Goal: Task Accomplishment & Management: Complete application form

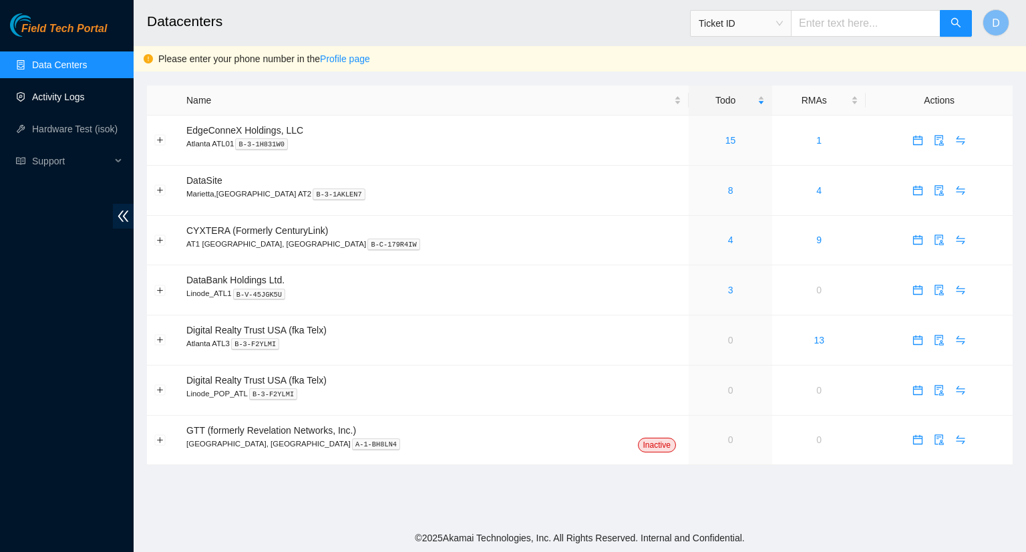
click at [61, 98] on link "Activity Logs" at bounding box center [58, 97] width 53 height 11
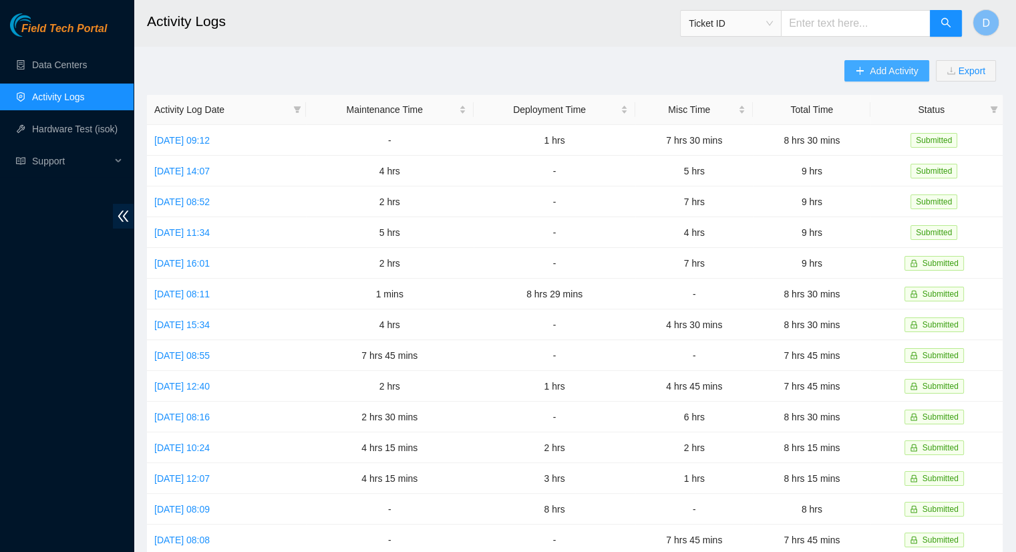
click at [871, 73] on span "Add Activity" at bounding box center [894, 70] width 48 height 15
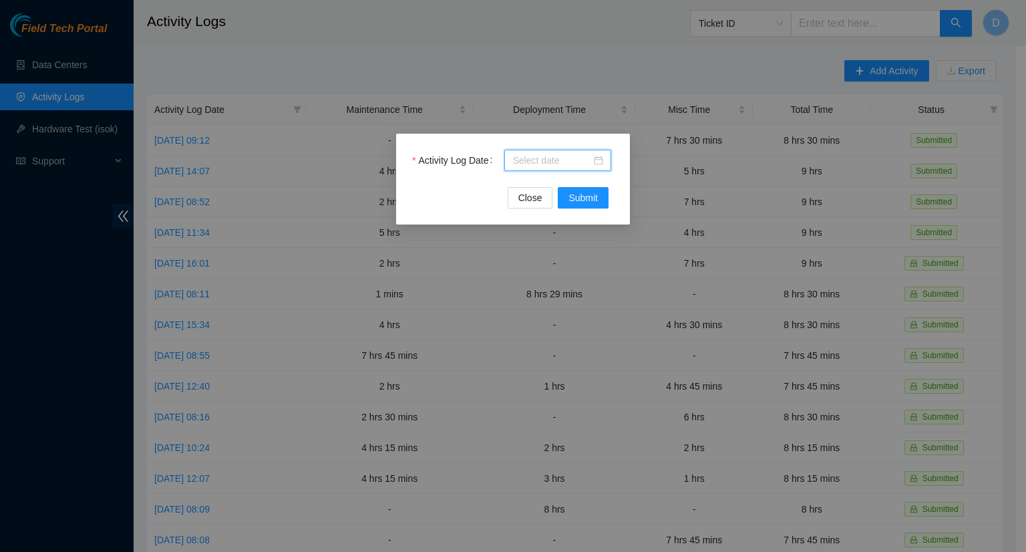
click at [558, 157] on input "Activity Log Date" at bounding box center [551, 160] width 79 height 15
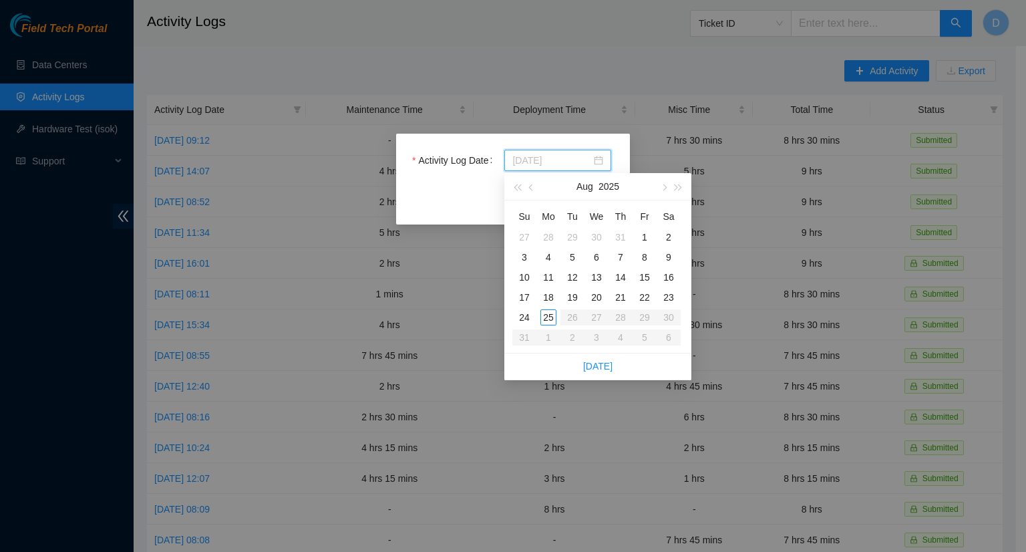
type input "[DATE]"
type input "2025-08-22"
click at [647, 297] on div "22" at bounding box center [645, 297] width 16 height 16
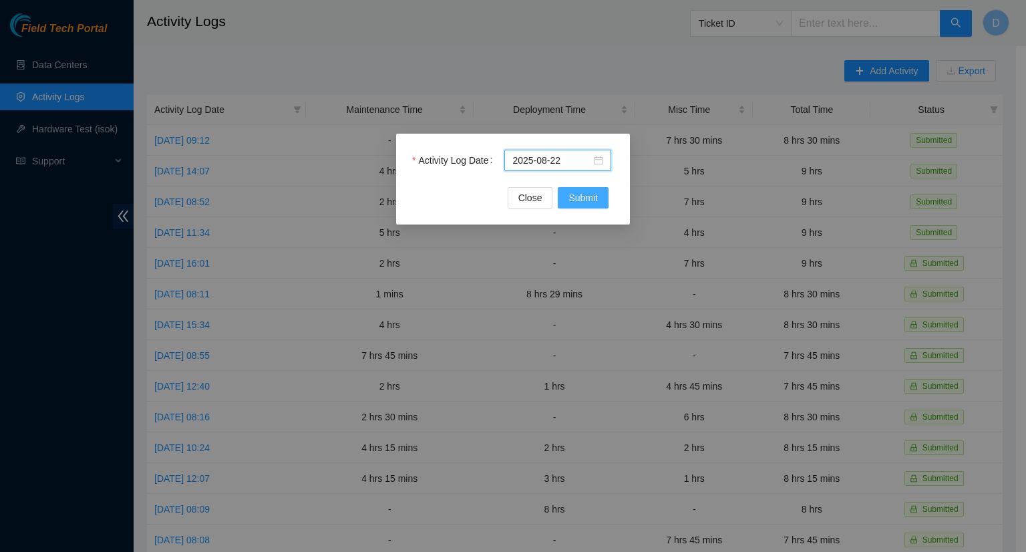
click at [595, 201] on span "Submit" at bounding box center [583, 197] width 29 height 15
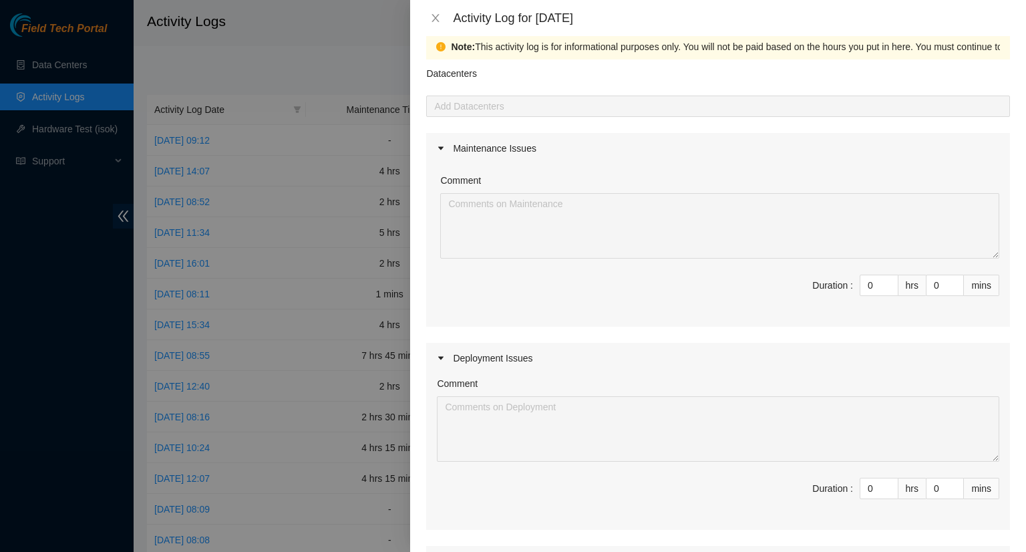
scroll to position [8, 0]
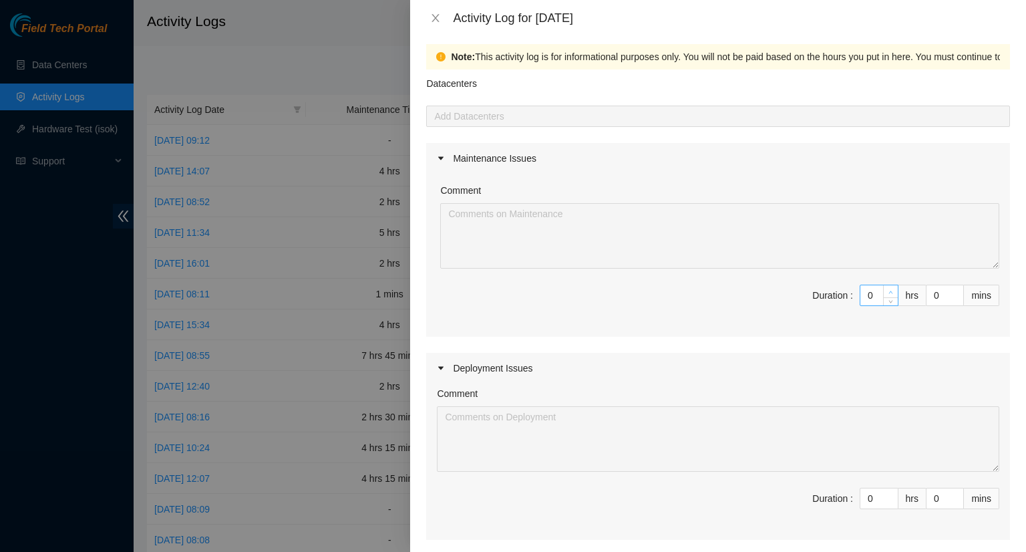
type input "1"
click at [883, 287] on span "Increase Value" at bounding box center [890, 291] width 15 height 12
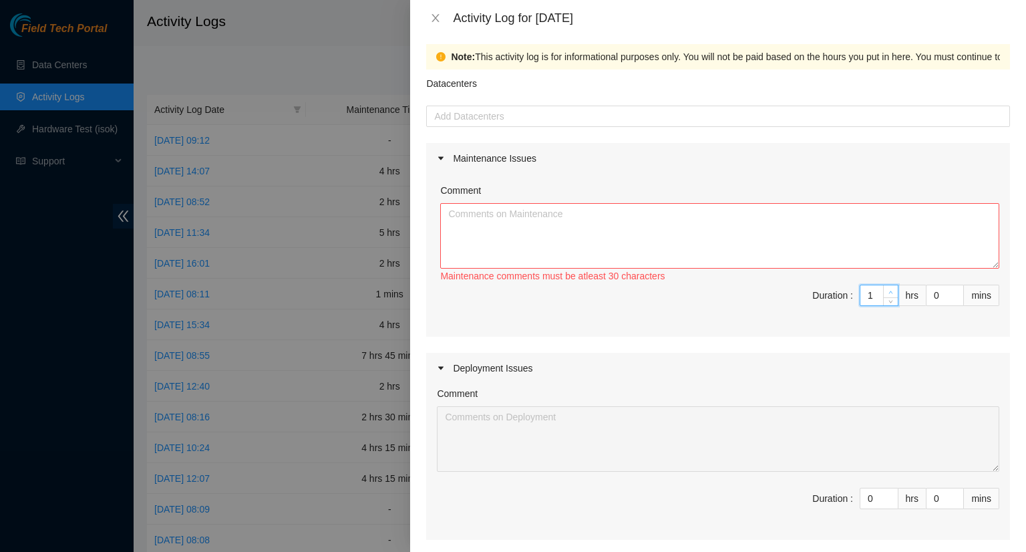
type input "2"
click at [883, 287] on span "Increase Value" at bounding box center [890, 291] width 15 height 12
click at [575, 231] on textarea "Comment" at bounding box center [719, 235] width 559 height 65
paste textarea "ws4-atl5 reboot B-W-13L4DN3"
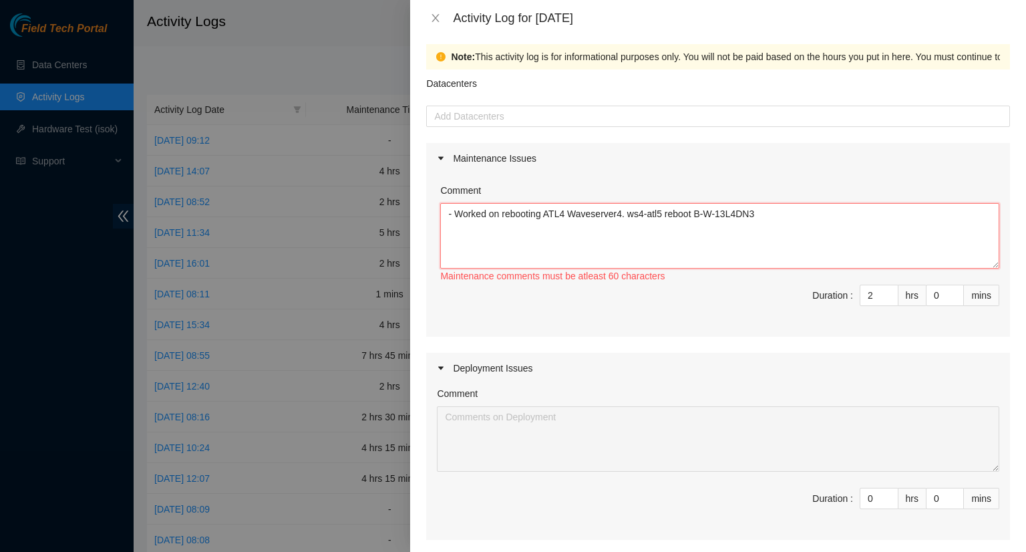
click at [691, 214] on textarea "- Worked on rebooting ATL4 Waveserver4. ws4-atl5 reboot B-W-13L4DN3" at bounding box center [719, 235] width 559 height 65
drag, startPoint x: 625, startPoint y: 209, endPoint x: 649, endPoint y: 229, distance: 30.4
click at [625, 208] on textarea "- Worked on rebooting ATL4 Waveserver4. B-W-13L4DN3" at bounding box center [719, 235] width 559 height 65
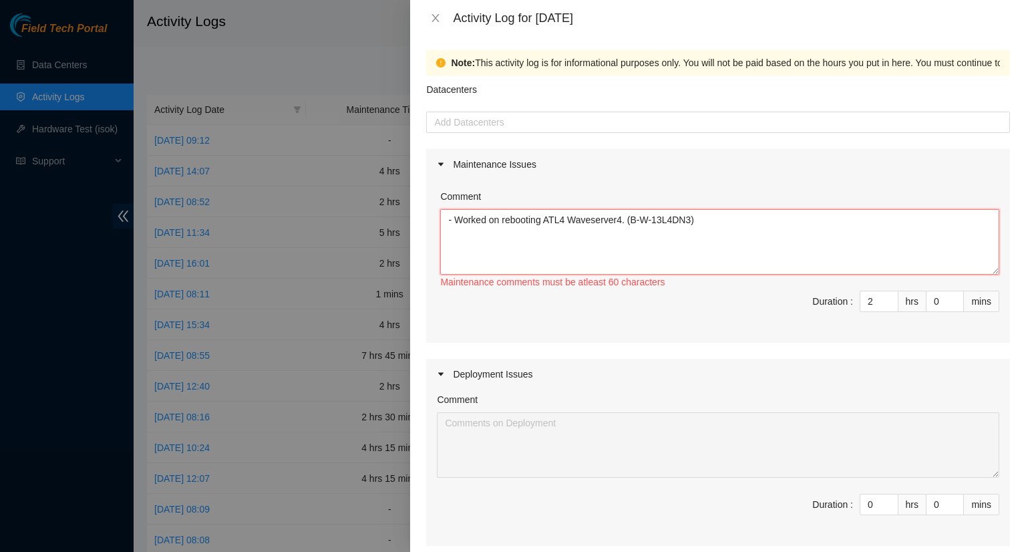
scroll to position [0, 0]
type textarea "- Worked on rebooting ATL4 Waveserver4. (B-W-13L4DN3)"
type input "1"
click at [887, 309] on span "down" at bounding box center [891, 308] width 8 height 8
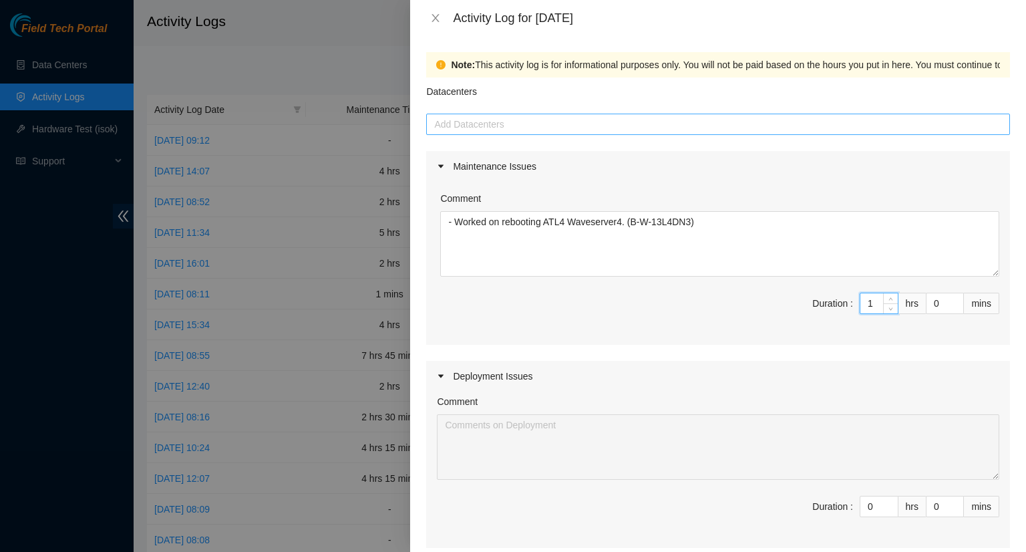
click at [510, 127] on div at bounding box center [718, 124] width 577 height 16
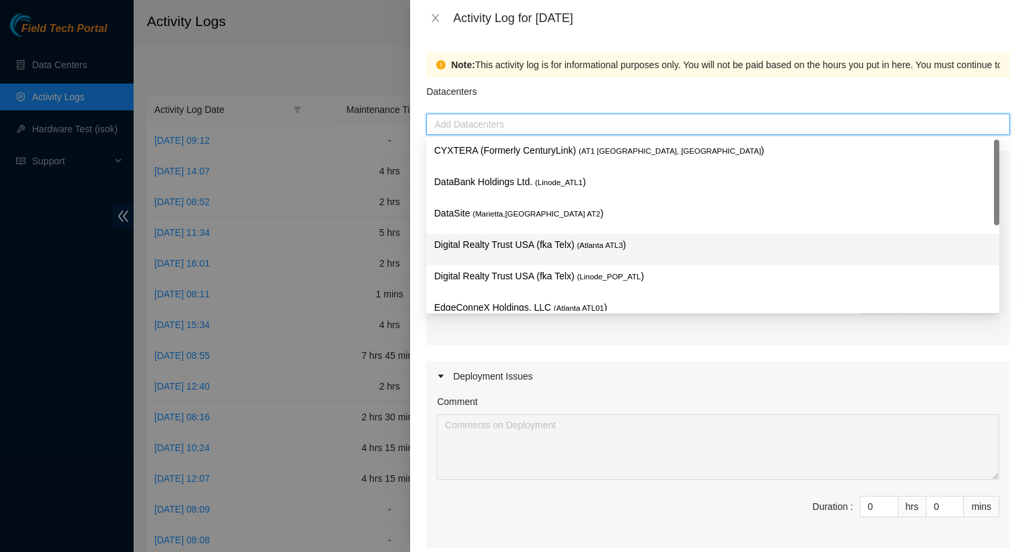
click at [512, 249] on p "Digital Realty Trust USA (fka Telx) ( [GEOGRAPHIC_DATA] ATL3 )" at bounding box center [712, 244] width 557 height 15
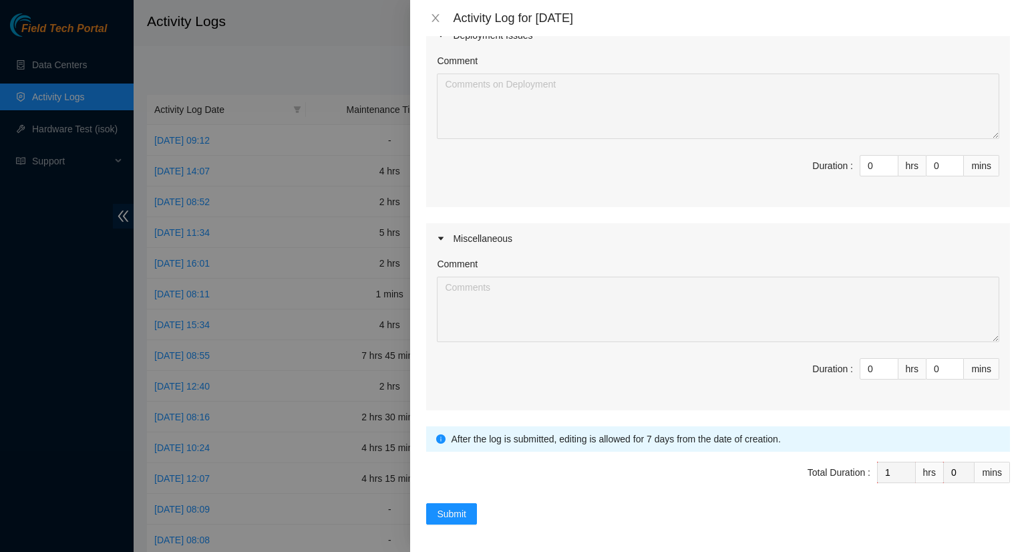
scroll to position [342, 0]
type input "1"
type input "2"
click at [889, 362] on icon "up" at bounding box center [891, 364] width 5 height 5
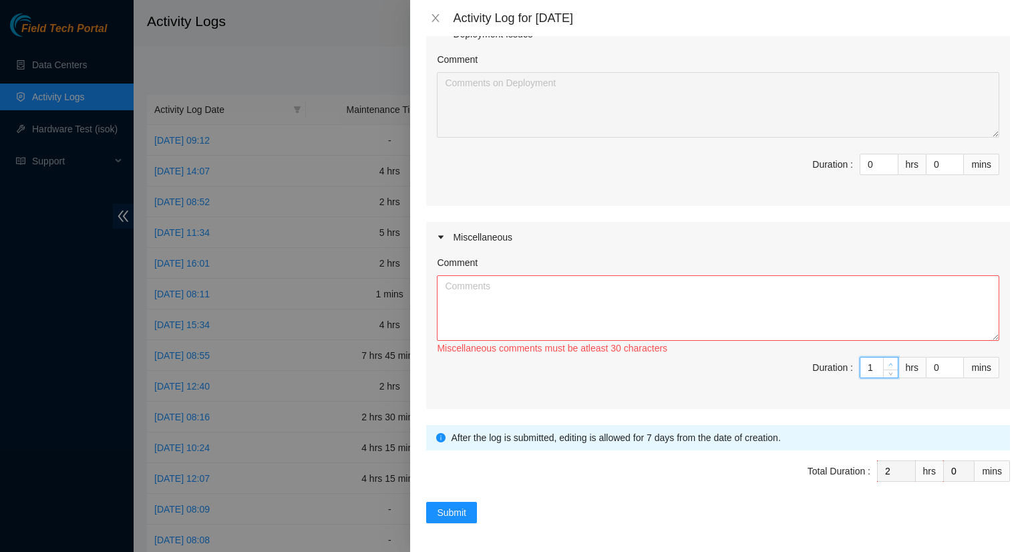
type input "2"
type input "3"
click at [889, 362] on icon "up" at bounding box center [891, 364] width 5 height 5
type input "3"
type input "4"
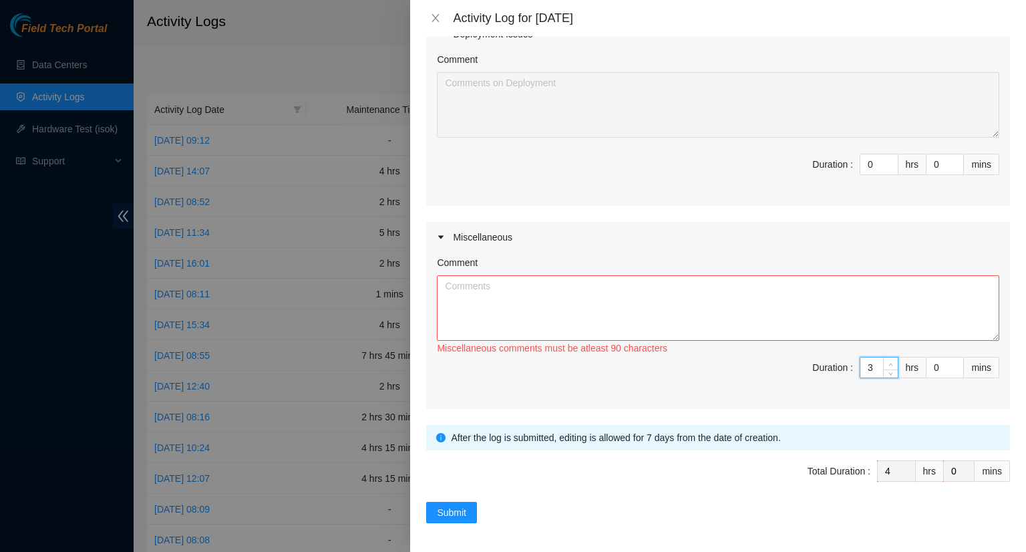
click at [889, 362] on icon "up" at bounding box center [891, 364] width 5 height 5
type input "4"
type input "5"
click at [889, 362] on icon "up" at bounding box center [891, 364] width 5 height 5
type input "5"
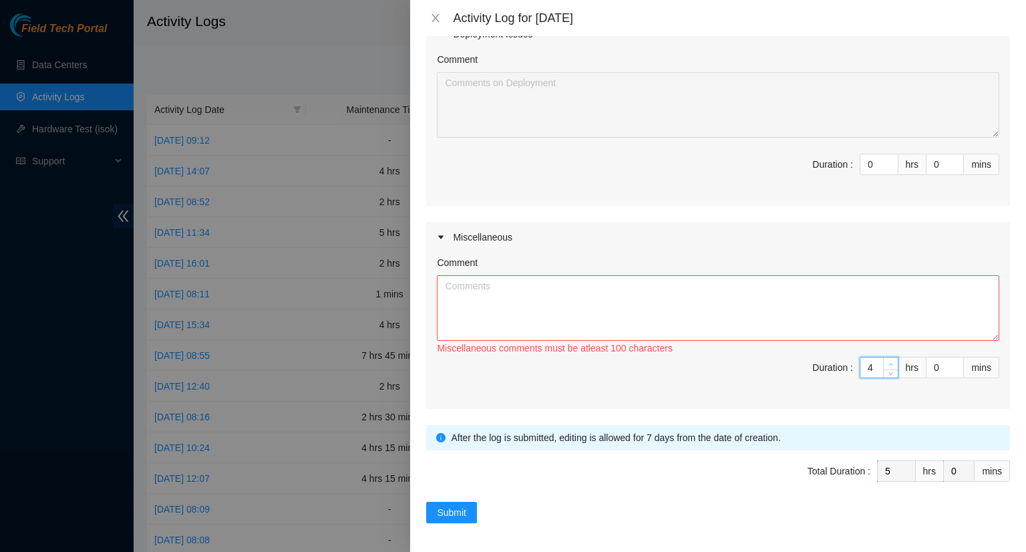
type input "6"
click at [889, 362] on icon "up" at bounding box center [891, 364] width 5 height 5
type input "6"
type input "7"
click at [889, 362] on icon "up" at bounding box center [891, 364] width 5 height 5
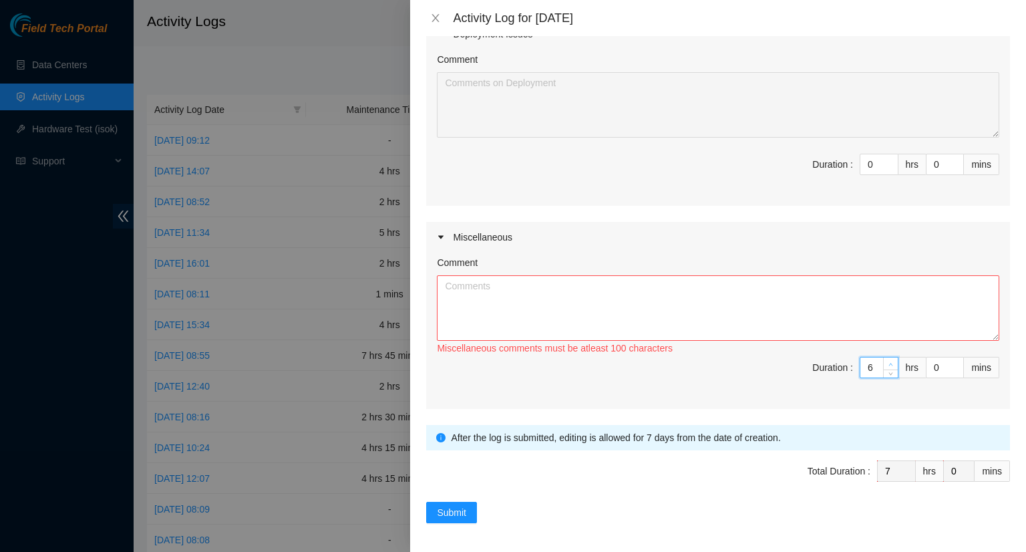
type input "7"
type input "8"
click at [889, 363] on icon "up" at bounding box center [891, 364] width 5 height 5
type input "8"
type input "9"
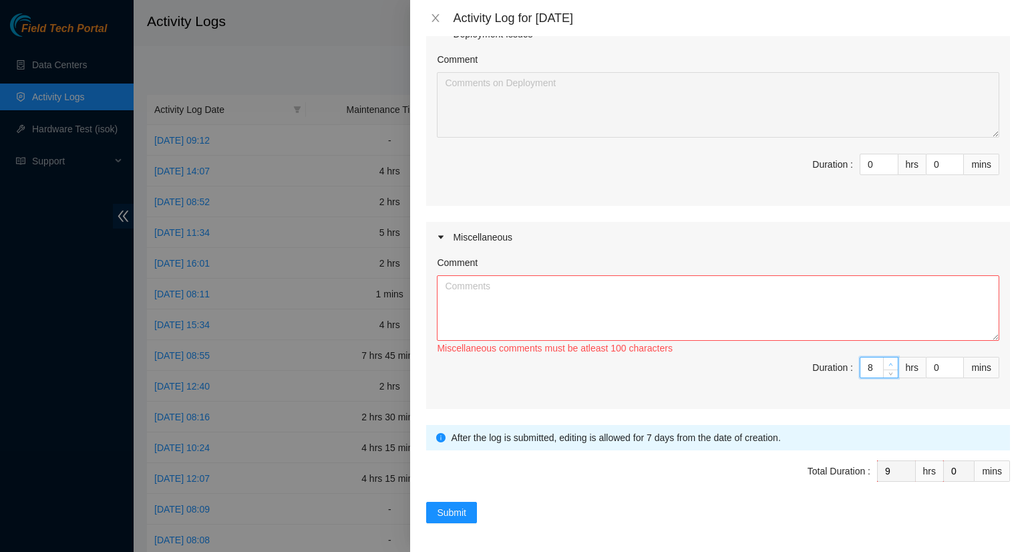
click at [889, 363] on icon "up" at bounding box center [891, 364] width 5 height 5
click at [469, 289] on textarea "Comment" at bounding box center [718, 307] width 563 height 65
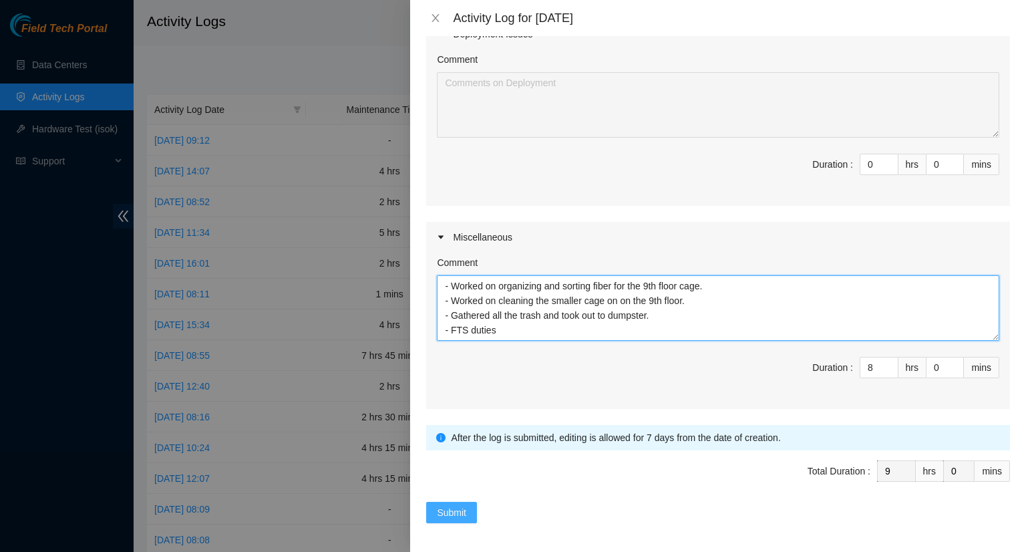
type textarea "- Worked on organizing and sorting fiber for the 9th floor cage. - Worked on cl…"
click at [448, 506] on span "Submit" at bounding box center [451, 512] width 29 height 15
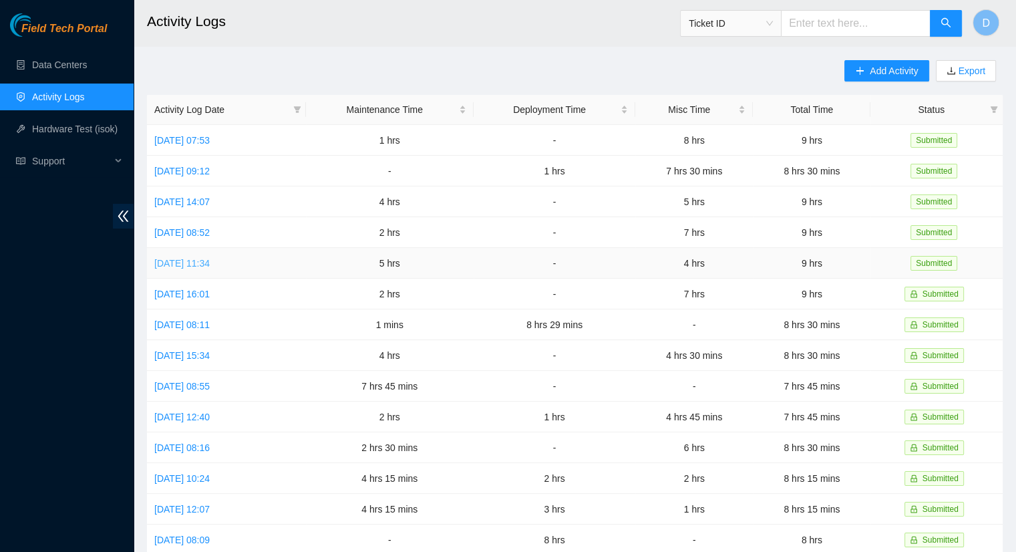
click at [210, 261] on link "[DATE] 11:34" at bounding box center [181, 263] width 55 height 11
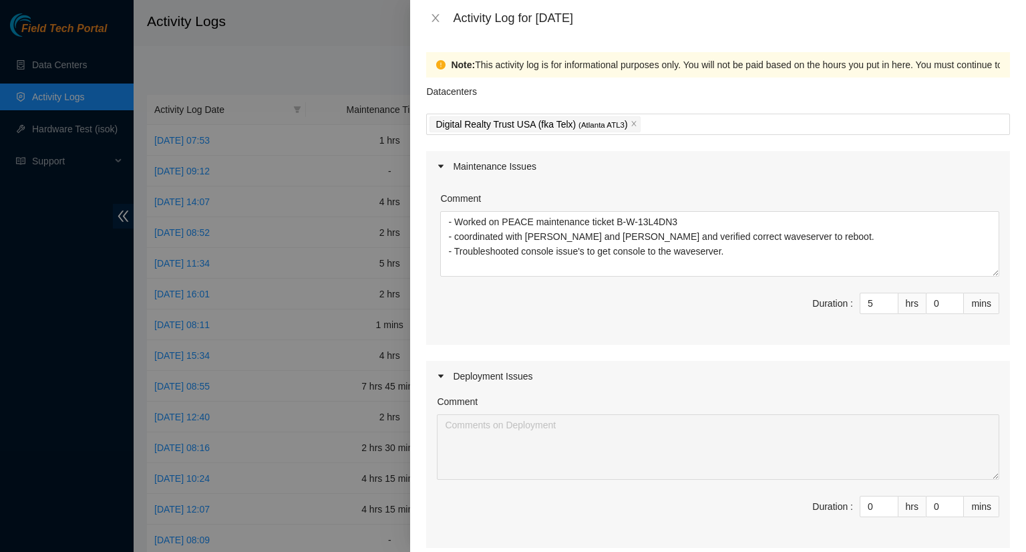
click at [440, 25] on div "Activity Log for [DATE]" at bounding box center [718, 18] width 584 height 15
click at [435, 19] on icon "close" at bounding box center [435, 18] width 7 height 8
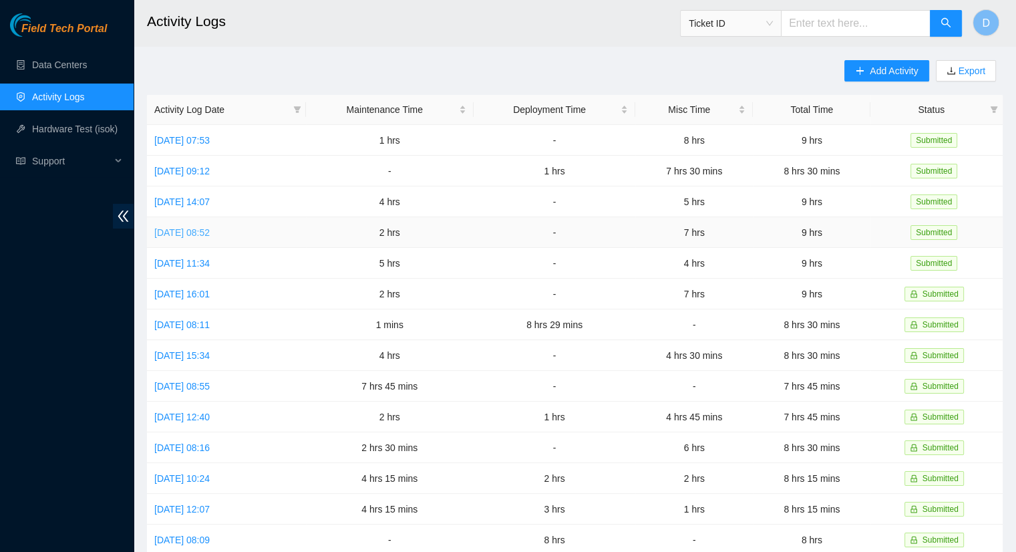
click at [191, 231] on link "[DATE] 08:52" at bounding box center [181, 232] width 55 height 11
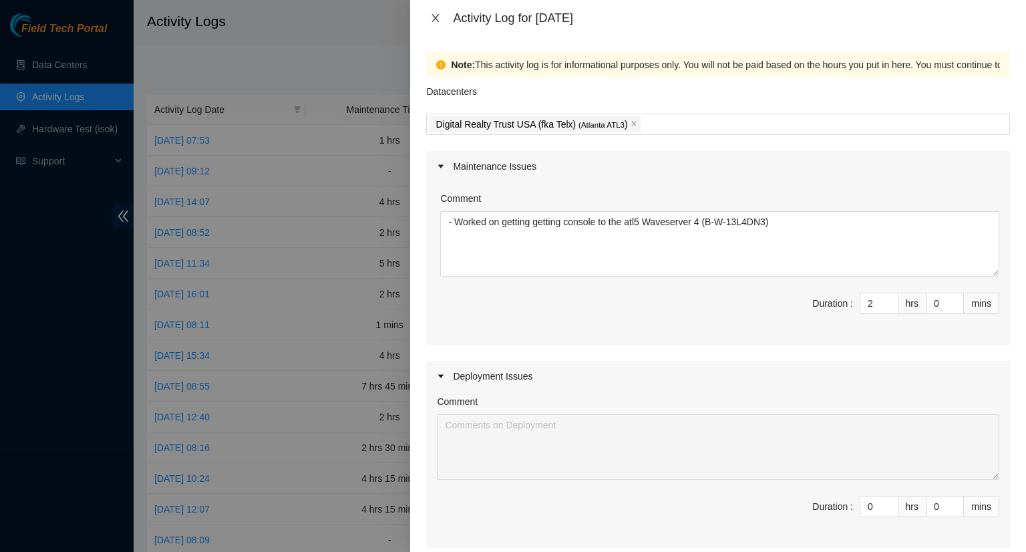
click at [436, 21] on icon "close" at bounding box center [435, 18] width 11 height 11
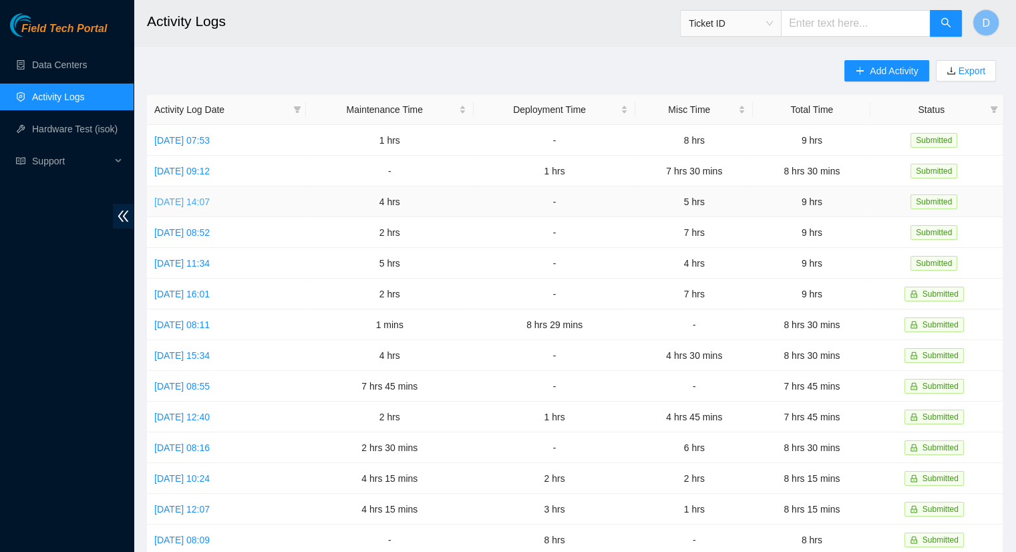
click at [202, 200] on link "[DATE] 14:07" at bounding box center [181, 201] width 55 height 11
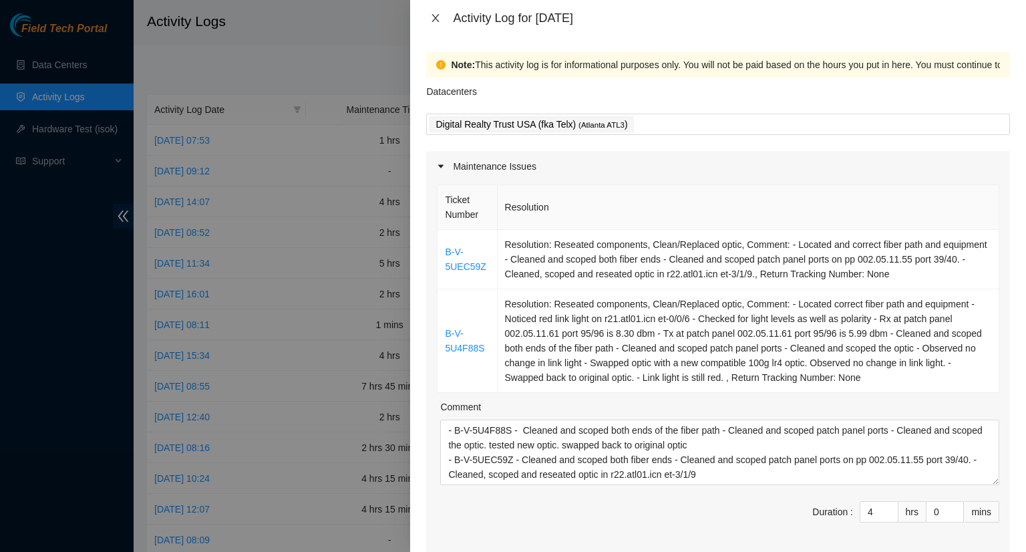
click at [433, 15] on icon "close" at bounding box center [435, 18] width 7 height 8
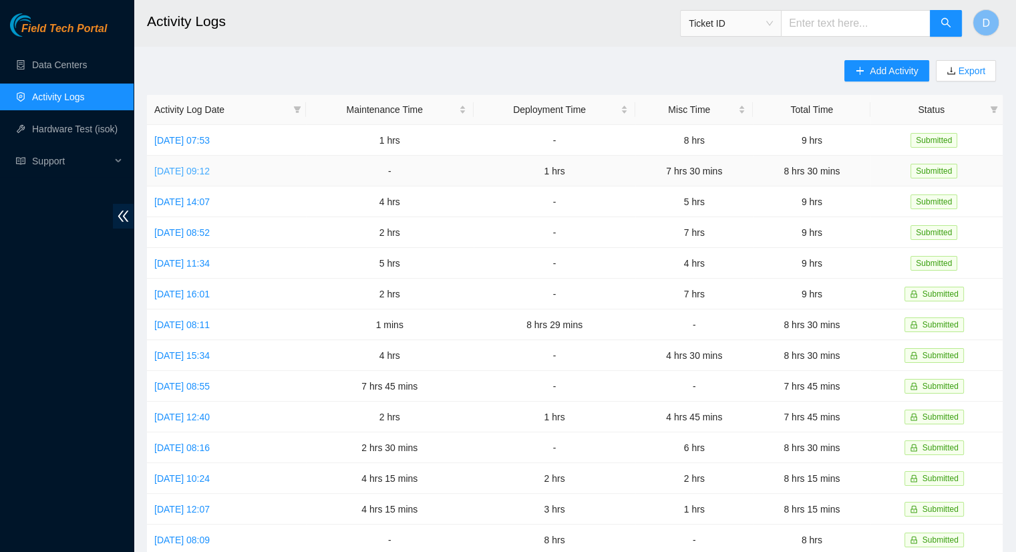
click at [210, 169] on link "[DATE] 09:12" at bounding box center [181, 171] width 55 height 11
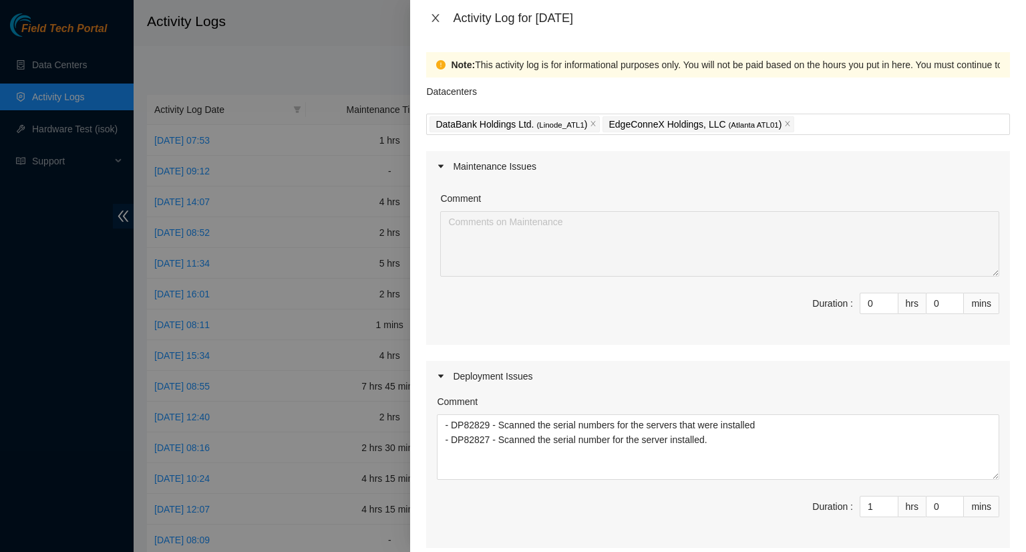
drag, startPoint x: 436, startPoint y: 20, endPoint x: 425, endPoint y: 33, distance: 17.0
click at [434, 32] on div "Activity Log for [DATE]" at bounding box center [718, 18] width 616 height 36
click at [437, 15] on icon "close" at bounding box center [435, 18] width 11 height 11
